Goal: Participate in discussion

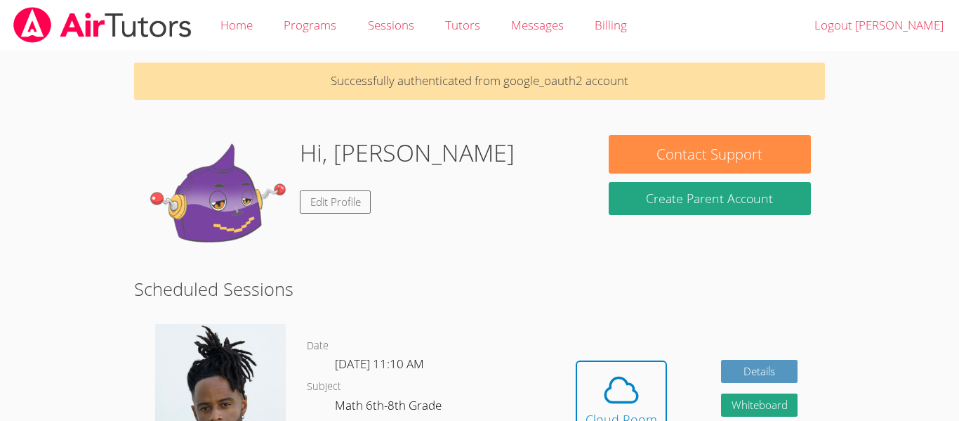
drag, startPoint x: 627, startPoint y: 270, endPoint x: 666, endPoint y: 454, distance: 187.3
click at [666, 420] on html "Home Programs Sessions Tutors Messages Billing Logout Jeremy Successfully authe…" at bounding box center [479, 210] width 959 height 421
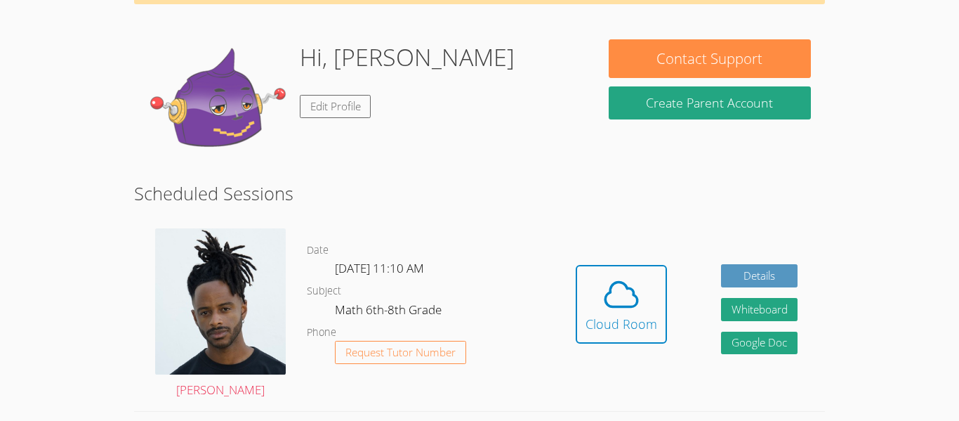
click at [770, 256] on div "Hidden Cloud Room Details Whiteboard Hidden Google Doc" at bounding box center [687, 314] width 276 height 193
click at [636, 270] on button "Cloud Room" at bounding box center [621, 304] width 91 height 79
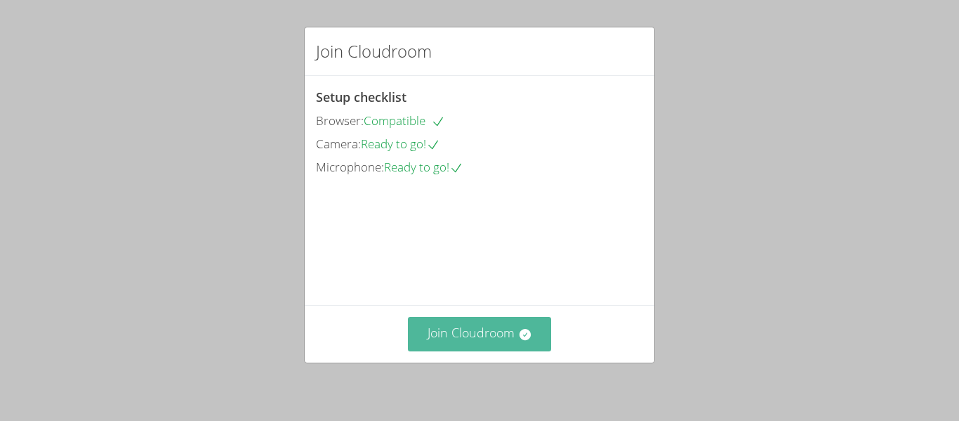
click at [505, 333] on button "Join Cloudroom" at bounding box center [480, 334] width 144 height 34
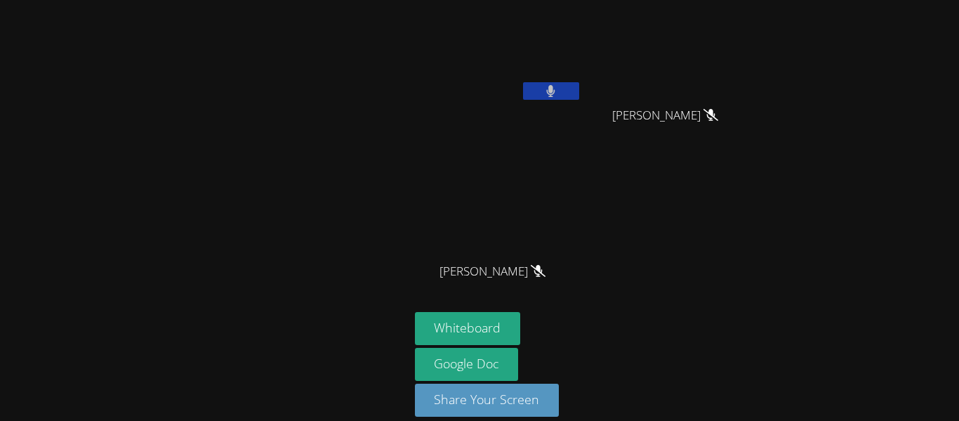
click at [478, 277] on span "[PERSON_NAME]" at bounding box center [493, 271] width 106 height 20
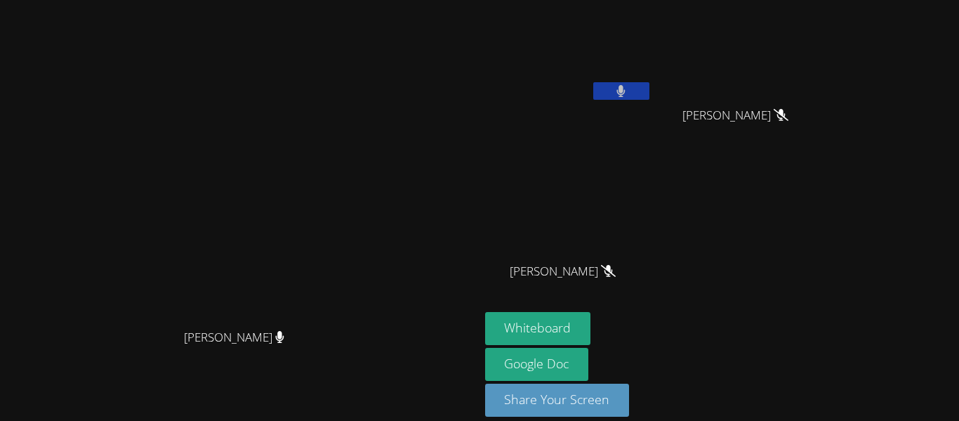
click at [617, 93] on icon at bounding box center [621, 91] width 9 height 12
click at [474, 58] on div "[PERSON_NAME]" at bounding box center [240, 189] width 468 height 263
click at [650, 83] on button at bounding box center [621, 91] width 56 height 18
click at [646, 68] on video at bounding box center [568, 53] width 167 height 94
click at [650, 91] on button at bounding box center [621, 91] width 56 height 18
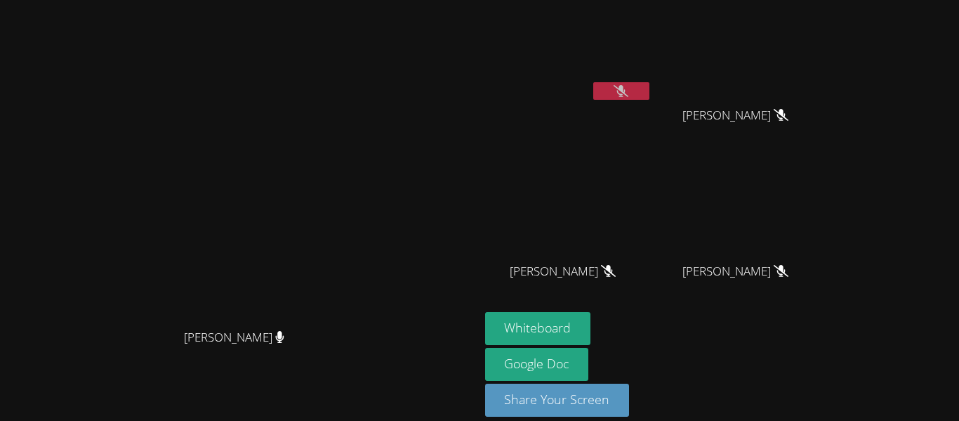
click at [650, 91] on button at bounding box center [621, 91] width 56 height 18
click at [626, 85] on icon at bounding box center [621, 91] width 9 height 12
click at [650, 93] on button at bounding box center [621, 91] width 56 height 18
click at [650, 89] on button at bounding box center [621, 91] width 56 height 18
click at [591, 323] on button "Whiteboard" at bounding box center [538, 328] width 106 height 33
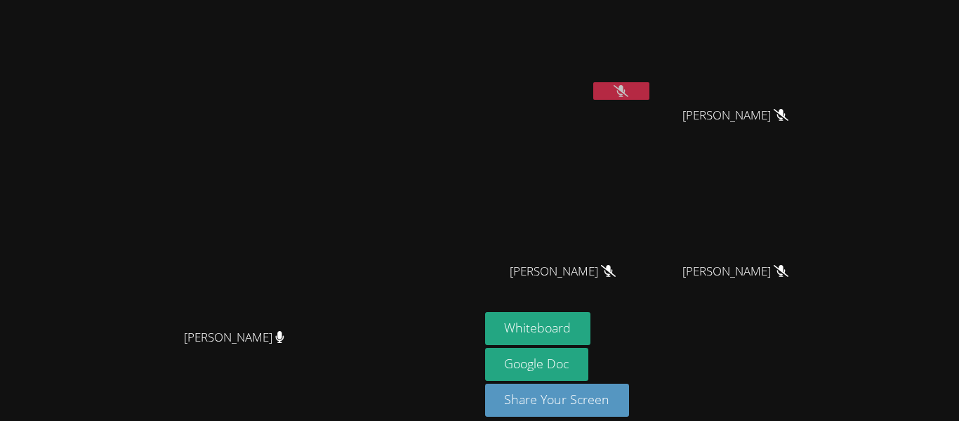
click at [650, 94] on button at bounding box center [621, 91] width 56 height 18
click at [345, 222] on video at bounding box center [239, 189] width 211 height 263
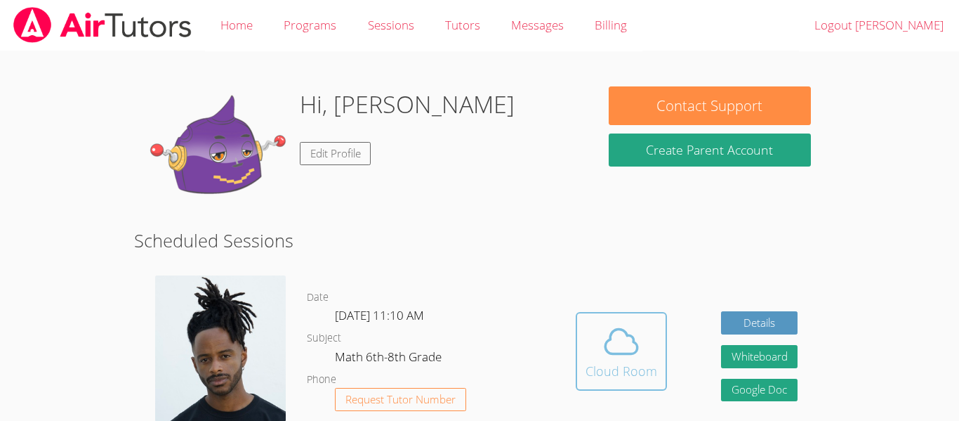
click at [622, 357] on icon at bounding box center [621, 341] width 39 height 39
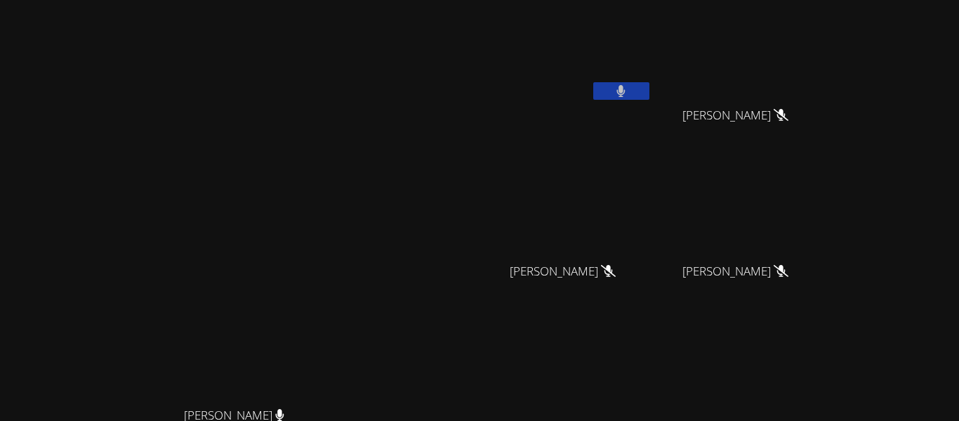
click at [650, 83] on button at bounding box center [621, 91] width 56 height 18
click at [650, 98] on button at bounding box center [621, 91] width 56 height 18
click at [345, 183] on video at bounding box center [239, 267] width 211 height 263
click at [650, 96] on button at bounding box center [621, 91] width 56 height 18
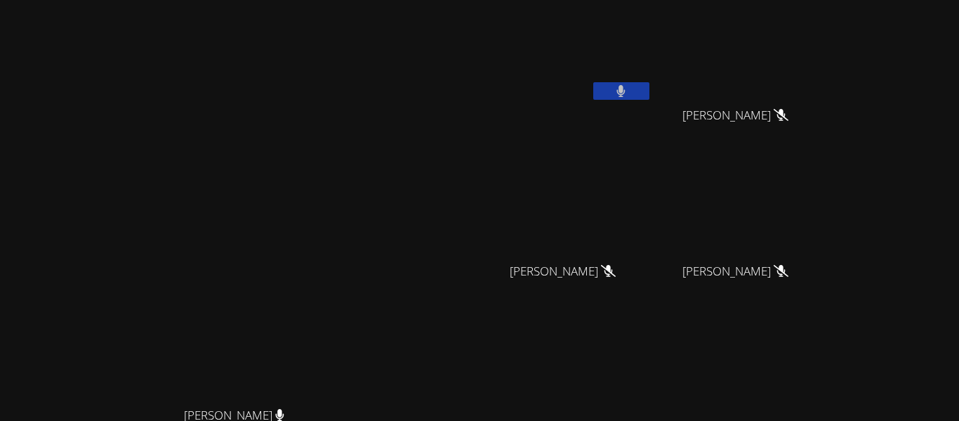
click at [626, 95] on icon at bounding box center [621, 91] width 9 height 12
click at [650, 96] on button at bounding box center [621, 91] width 56 height 18
click at [650, 91] on button at bounding box center [621, 91] width 56 height 18
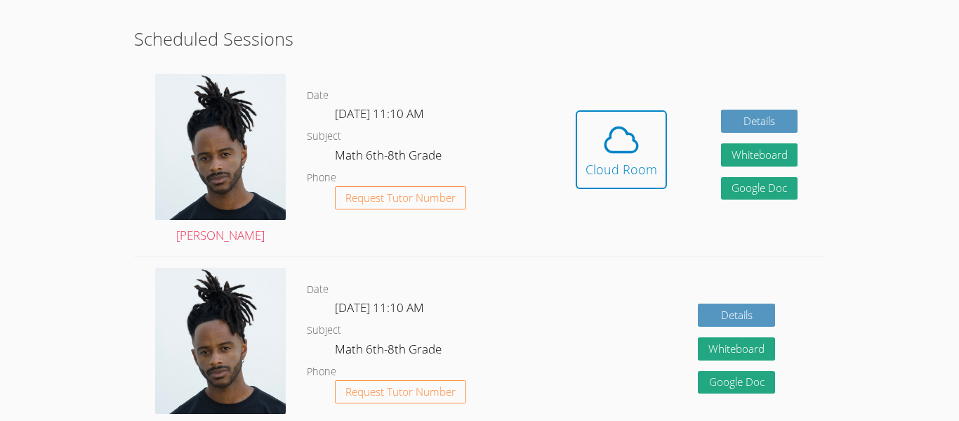
scroll to position [263, 0]
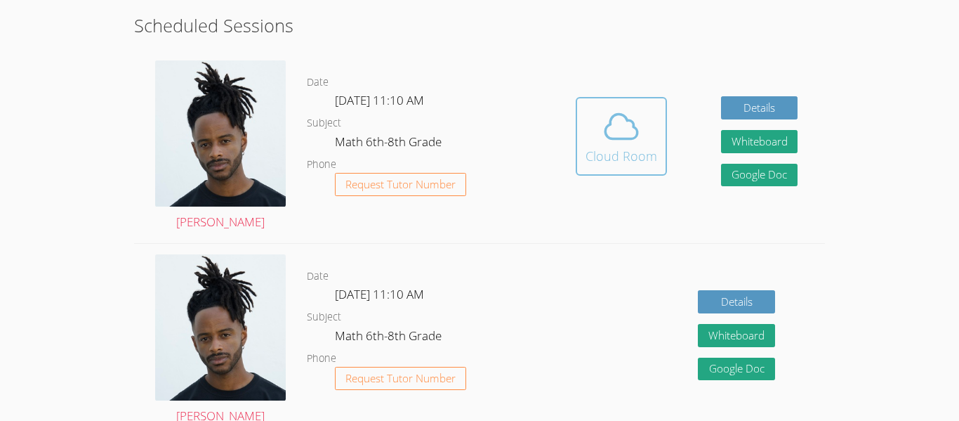
click at [598, 166] on button "Cloud Room" at bounding box center [621, 136] width 91 height 79
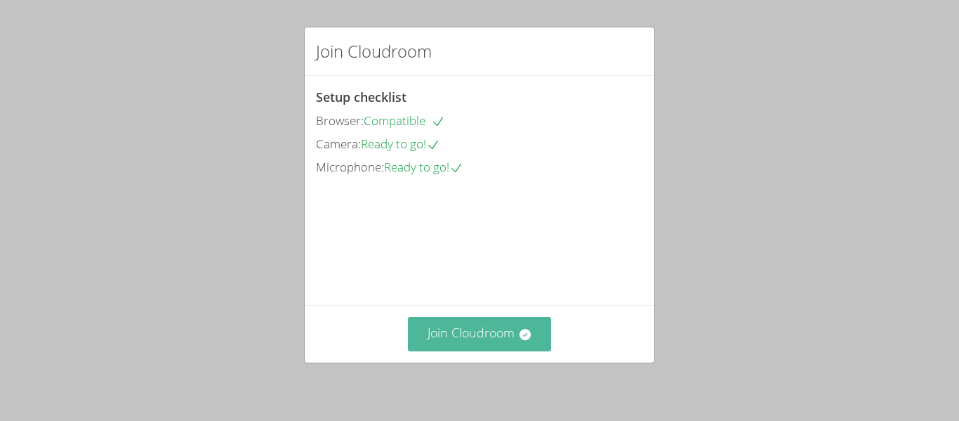
click at [472, 339] on button "Join Cloudroom" at bounding box center [480, 334] width 144 height 34
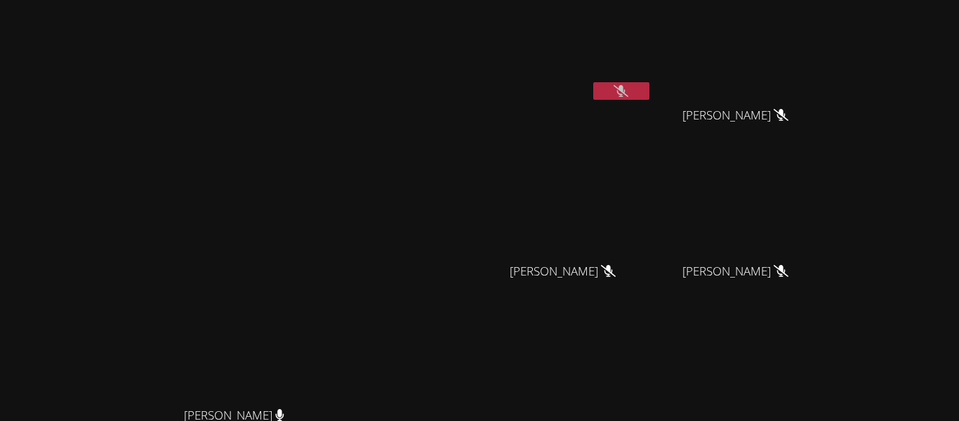
click at [629, 86] on icon at bounding box center [621, 91] width 15 height 12
click at [593, 82] on button at bounding box center [621, 91] width 56 height 18
click at [650, 86] on button at bounding box center [621, 91] width 56 height 18
click at [626, 93] on icon at bounding box center [621, 91] width 9 height 12
click at [629, 92] on icon at bounding box center [621, 91] width 15 height 12
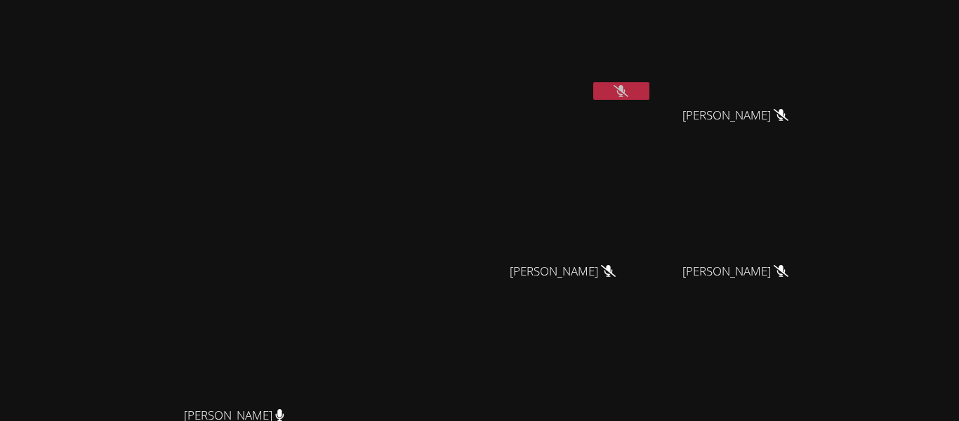
click at [652, 77] on video at bounding box center [568, 53] width 167 height 94
click at [650, 82] on button at bounding box center [621, 91] width 56 height 18
click at [650, 87] on button at bounding box center [621, 91] width 56 height 18
click at [629, 92] on icon at bounding box center [621, 91] width 15 height 12
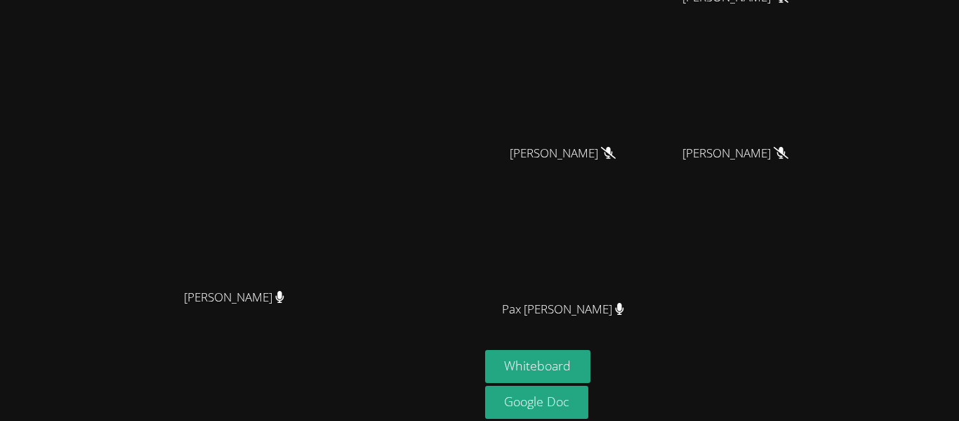
scroll to position [171, 0]
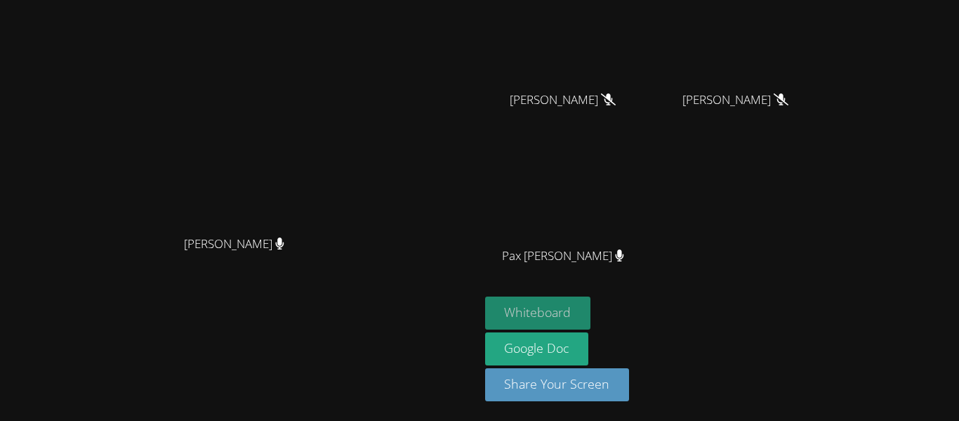
click at [591, 304] on button "Whiteboard" at bounding box center [538, 312] width 106 height 33
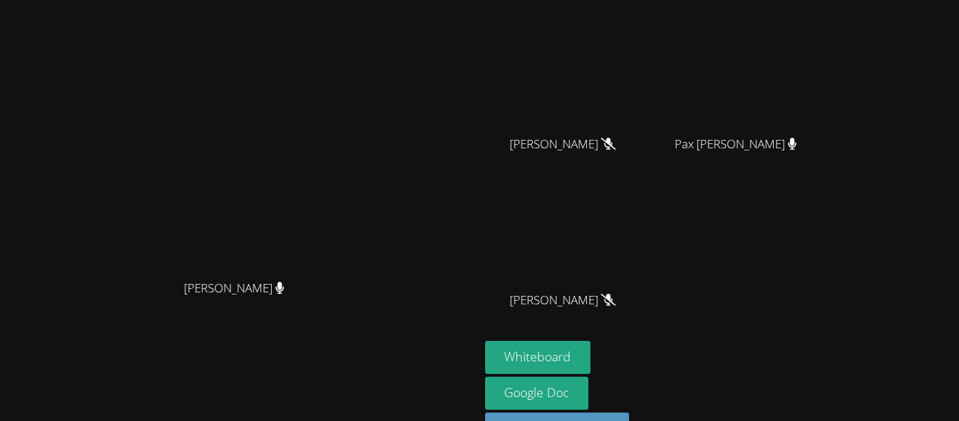
scroll to position [0, 0]
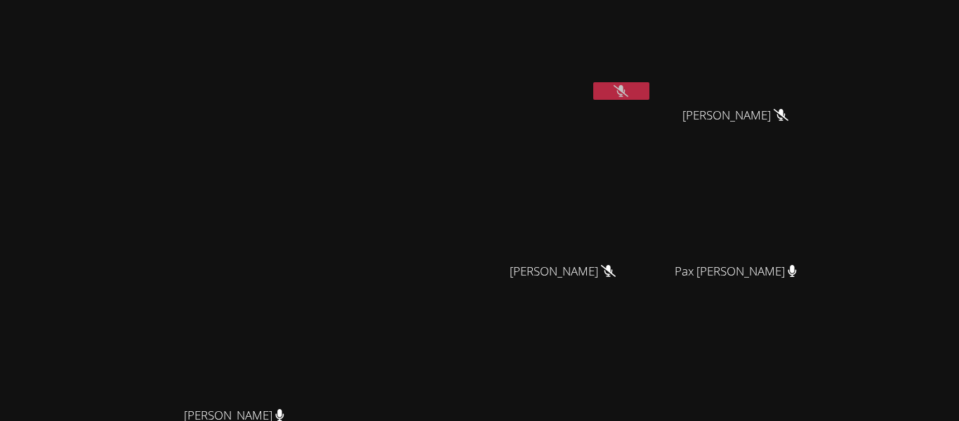
click at [631, 81] on video at bounding box center [568, 53] width 167 height 94
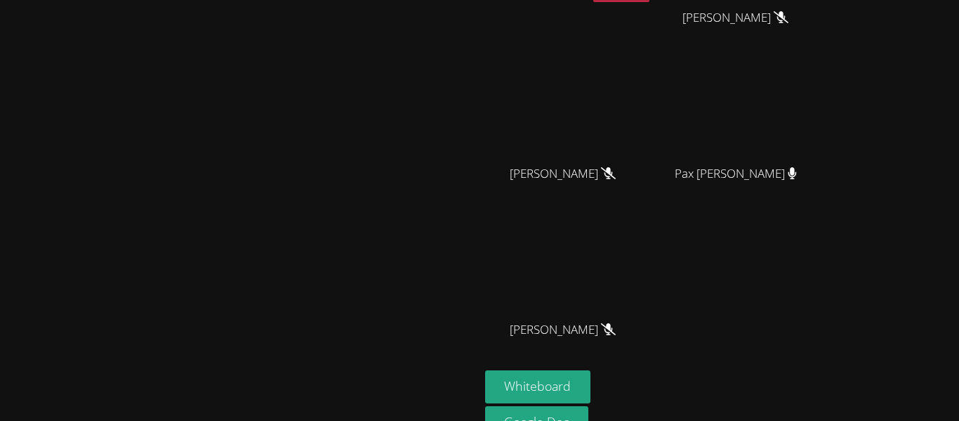
scroll to position [41, 0]
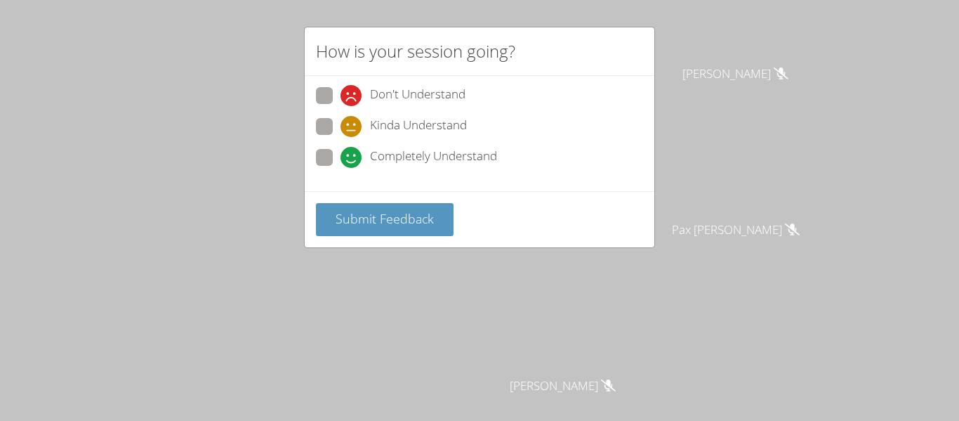
click at [341, 137] on span at bounding box center [341, 137] width 0 height 0
click at [341, 124] on input "Kinda Understand" at bounding box center [347, 124] width 12 height 12
radio input "true"
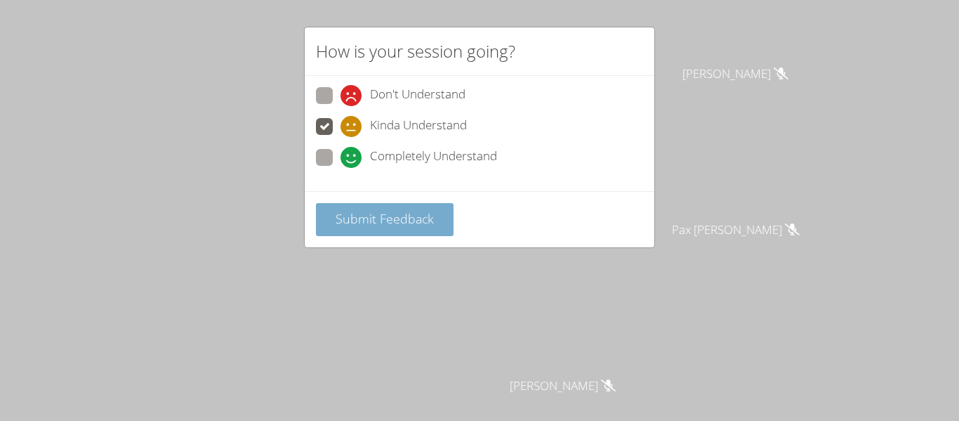
click at [384, 208] on button "Submit Feedback" at bounding box center [385, 219] width 138 height 33
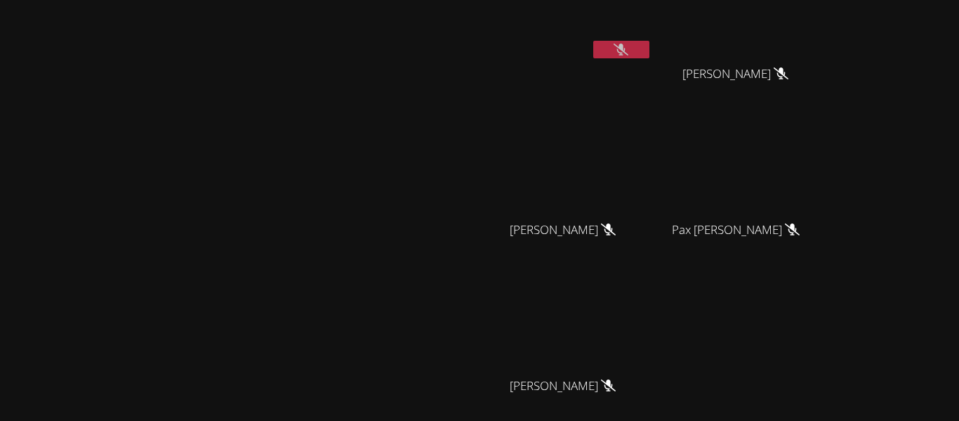
click at [629, 44] on icon at bounding box center [621, 50] width 15 height 12
click at [650, 47] on button at bounding box center [621, 50] width 56 height 18
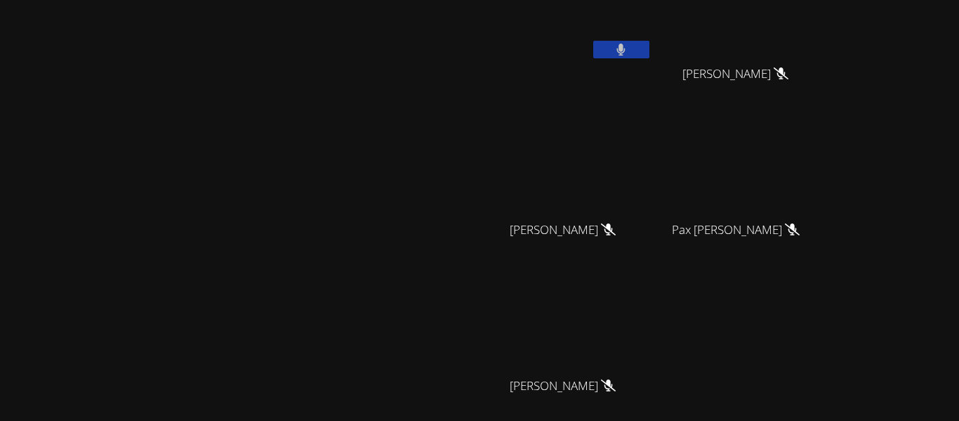
click at [650, 51] on button at bounding box center [621, 50] width 56 height 18
click at [650, 53] on button at bounding box center [621, 50] width 56 height 18
click at [626, 53] on icon at bounding box center [621, 50] width 9 height 12
click at [629, 51] on icon at bounding box center [621, 50] width 15 height 12
click at [629, 47] on icon at bounding box center [621, 50] width 15 height 12
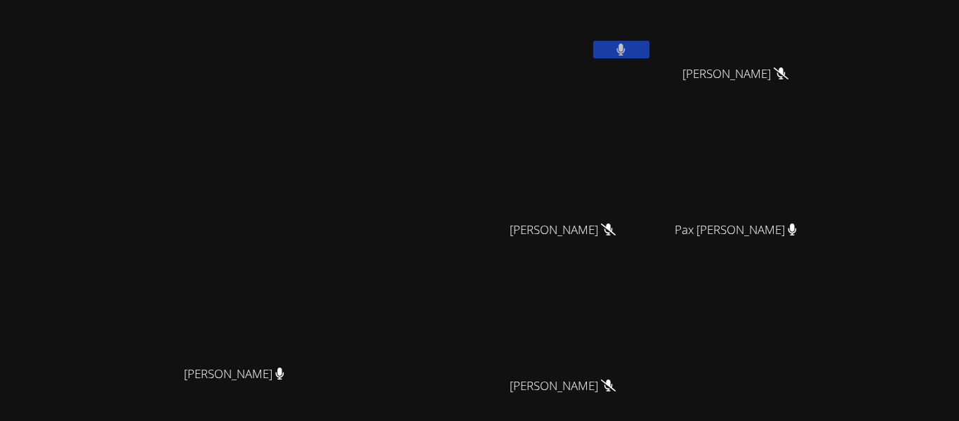
click at [650, 53] on button at bounding box center [621, 50] width 56 height 18
drag, startPoint x: 454, startPoint y: 81, endPoint x: 774, endPoint y: 264, distance: 368.1
click at [774, 264] on div "[PERSON_NAME] [PERSON_NAME] [PERSON_NAME] [PERSON_NAME] [PERSON_NAME] [PERSON_N…" at bounding box center [479, 169] width 959 height 421
